Goal: Complete application form

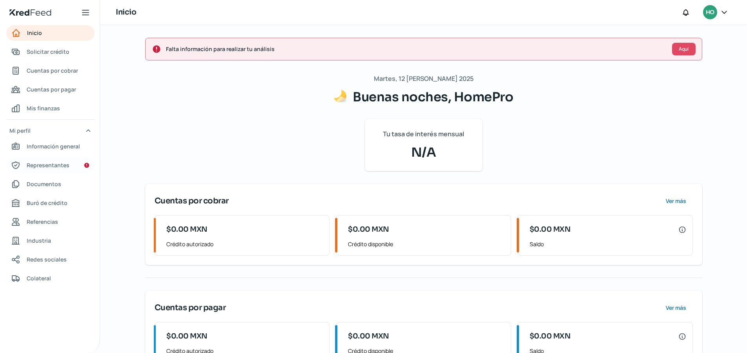
click at [53, 169] on span "Representantes" at bounding box center [48, 165] width 43 height 10
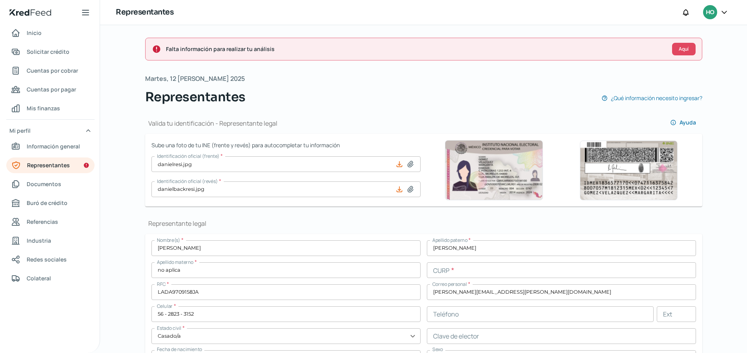
click at [710, 18] on div "HO" at bounding box center [710, 12] width 14 height 14
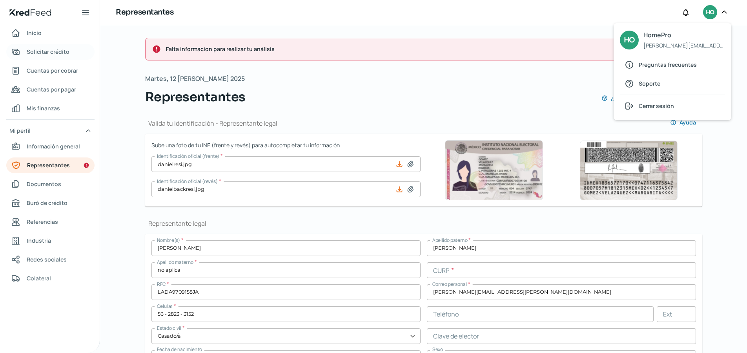
click at [54, 53] on span "Solicitar crédito" at bounding box center [48, 52] width 43 height 10
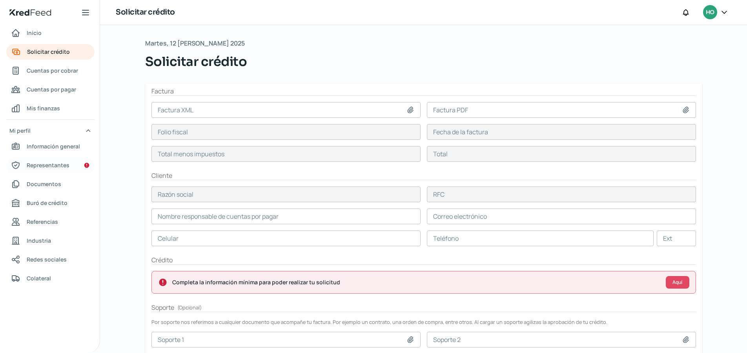
click at [58, 162] on span "Representantes" at bounding box center [48, 165] width 43 height 10
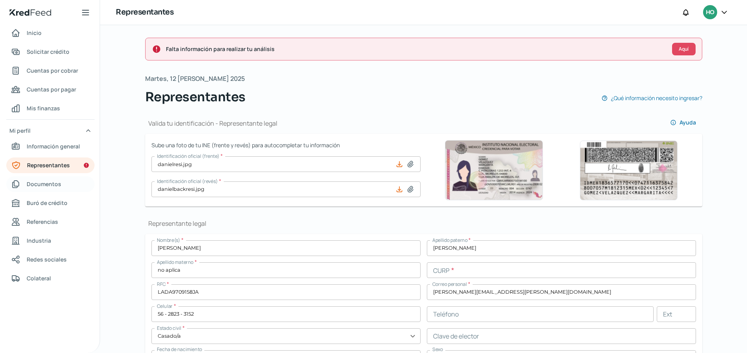
click at [51, 187] on span "Documentos" at bounding box center [44, 184] width 35 height 10
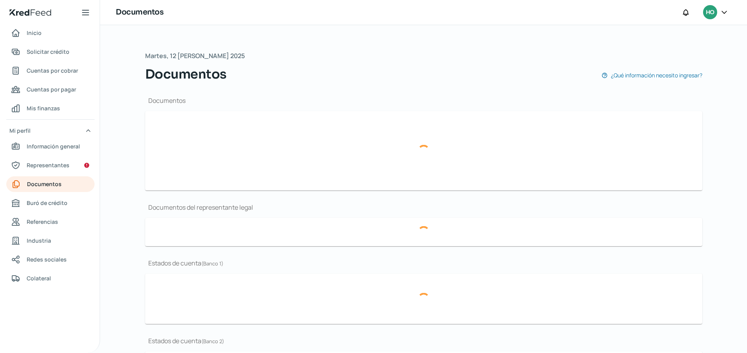
type input "[PERSON_NAME] de Situación Fiscal [PERSON_NAME].pdf"
type input "escritura_homepro.pdf"
type input "EDOCTADIG_01065904_ADMIN1_20250812141459786.pdf"
type input "junio.pdf"
type input "[DATE].pdf"
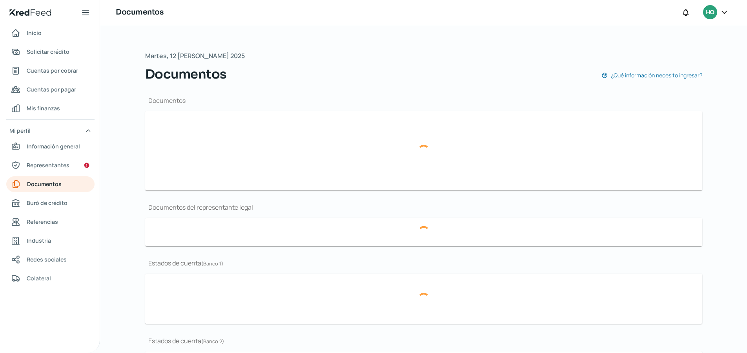
type input "statement.pdf"
type input "statement (1).pdf"
type input "mayo.pdf"
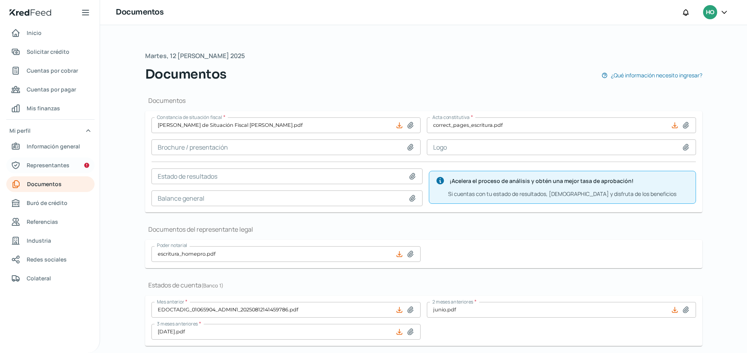
click at [60, 169] on span "Representantes" at bounding box center [48, 165] width 43 height 10
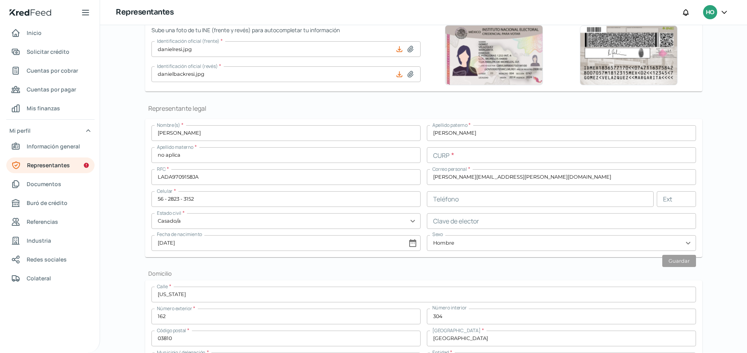
scroll to position [117, 0]
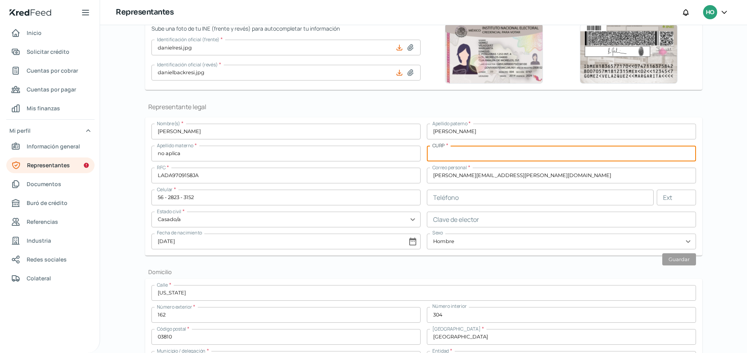
click at [461, 155] on input "text" at bounding box center [561, 154] width 269 height 16
type input "LAXD970915HNEMXN06"
click at [544, 114] on div "Representante legal Nombre(s) * [PERSON_NAME] [PERSON_NAME] * [PERSON_NAME] Ape…" at bounding box center [423, 178] width 557 height 153
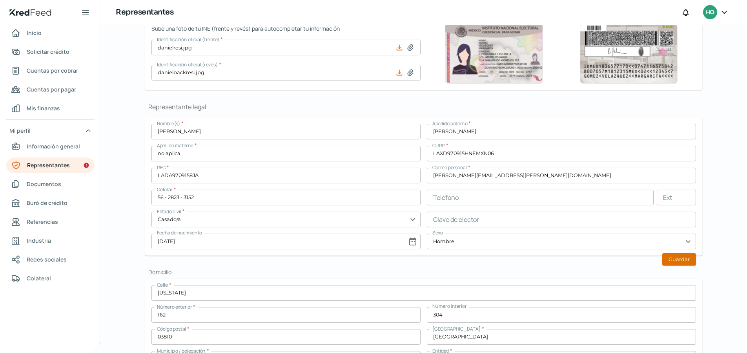
click at [680, 257] on button "Guardar" at bounding box center [680, 259] width 34 height 12
type input "[DATE]"
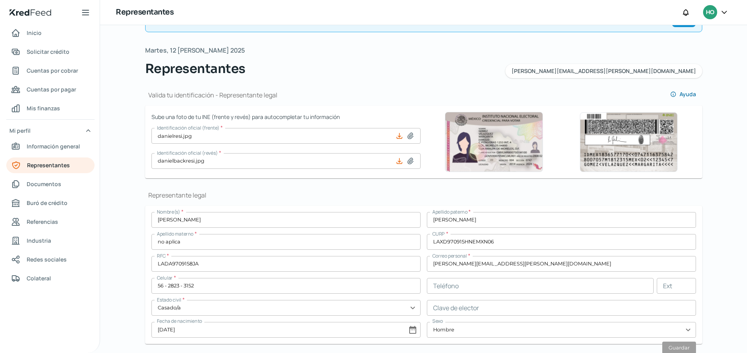
scroll to position [0, 0]
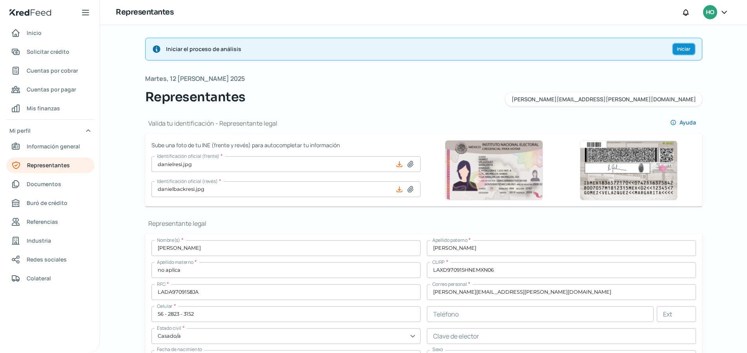
click at [678, 49] on span "Iniciar" at bounding box center [684, 49] width 14 height 5
